Goal: Task Accomplishment & Management: Use online tool/utility

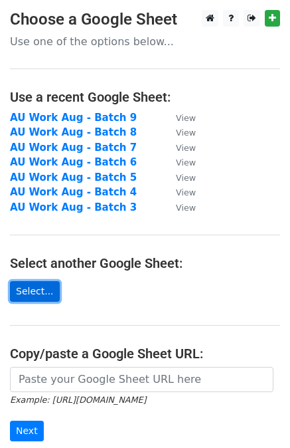
click at [37, 292] on link "Select..." at bounding box center [35, 291] width 50 height 21
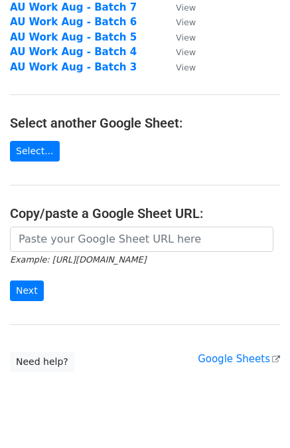
scroll to position [169, 0]
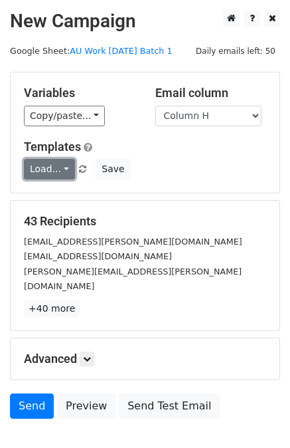
click at [58, 164] on link "Load..." at bounding box center [49, 169] width 51 height 21
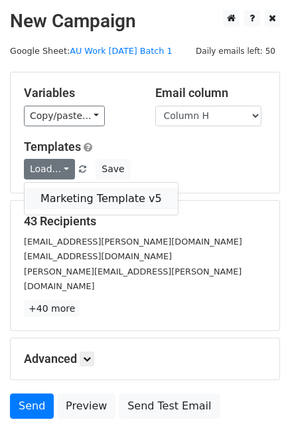
click at [88, 200] on link "Marketing Template v5" at bounding box center [101, 198] width 153 height 21
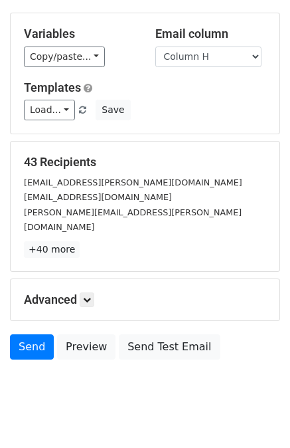
scroll to position [66, 0]
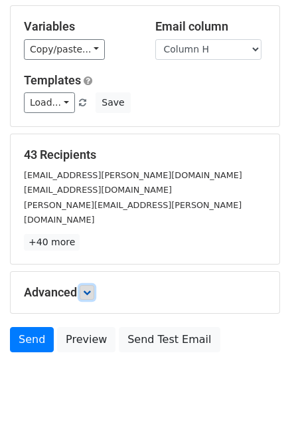
click at [84, 285] on link at bounding box center [87, 292] width 15 height 15
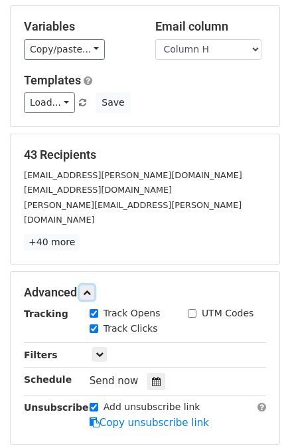
scroll to position [0, 0]
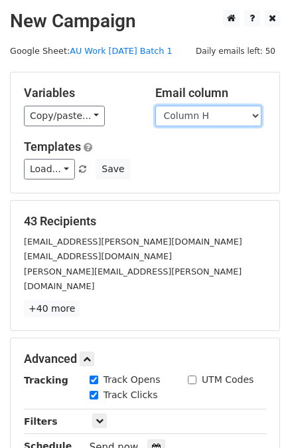
click at [254, 116] on select "Column A Column B Column C Column D Column E Column F Column G Column H" at bounding box center [208, 116] width 106 height 21
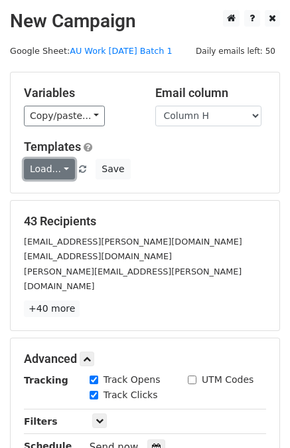
click at [64, 173] on link "Load..." at bounding box center [49, 169] width 51 height 21
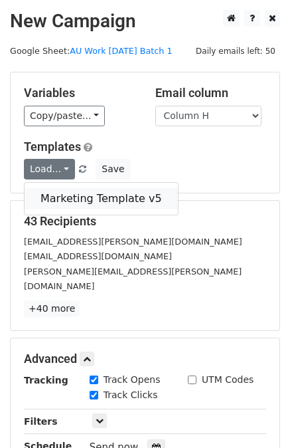
click at [61, 199] on link "Marketing Template v5" at bounding box center [101, 198] width 153 height 21
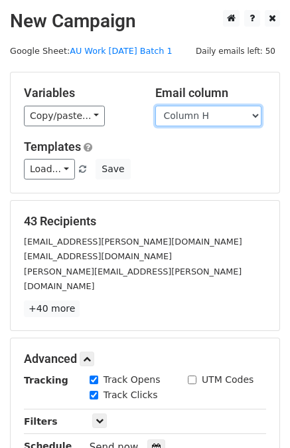
click at [258, 115] on select "Column A Column B Column C Column D Column E Column F Column G Column H" at bounding box center [208, 116] width 106 height 21
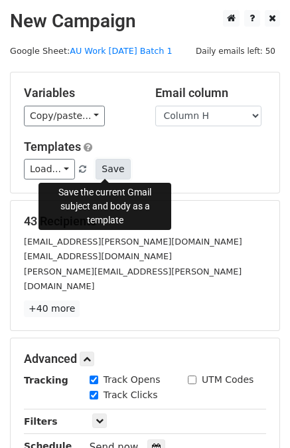
click at [110, 172] on button "Save" at bounding box center [113, 169] width 35 height 21
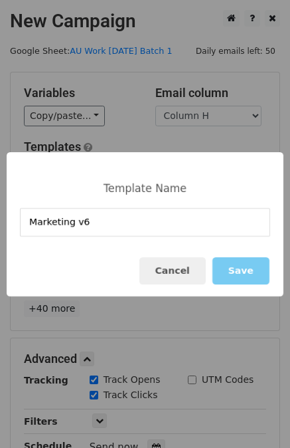
type input "Marketing v6"
click at [254, 270] on button "Save" at bounding box center [241, 270] width 57 height 27
